Goal: Find specific page/section: Find specific page/section

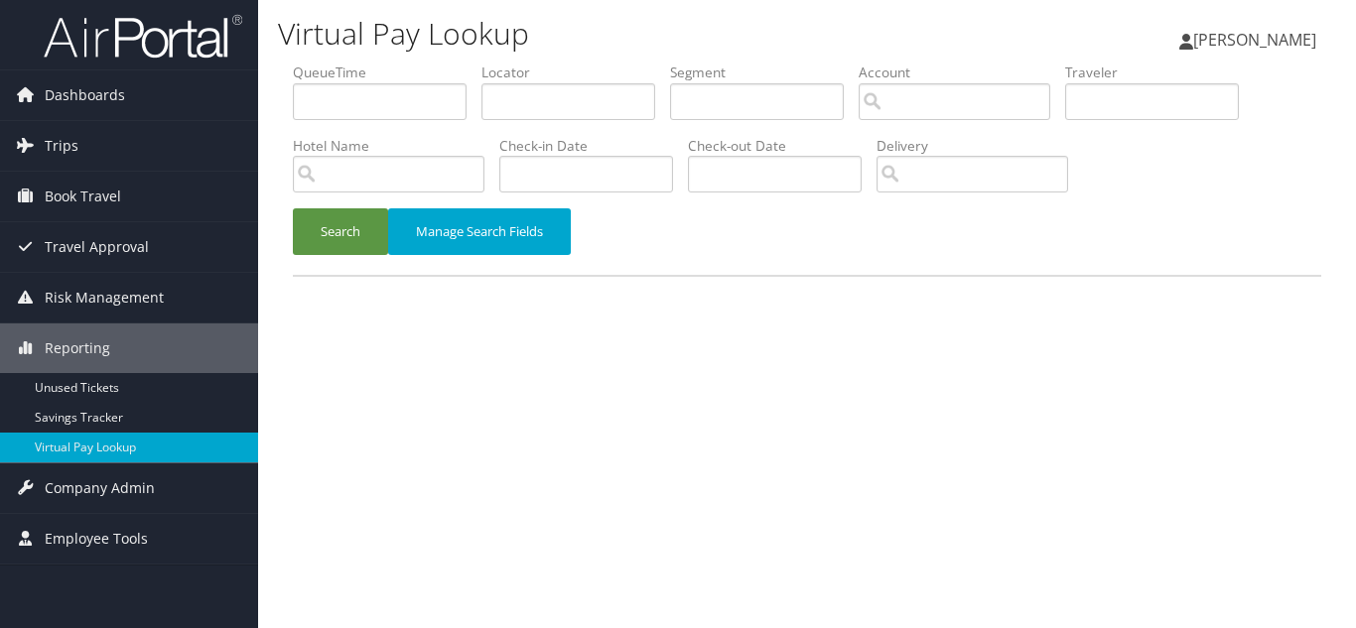
click at [572, 339] on div "Virtual Pay Lookup [PERSON_NAME] [PERSON_NAME] My Settings Travel Agency Contac…" at bounding box center [807, 314] width 1098 height 628
